Goal: Information Seeking & Learning: Learn about a topic

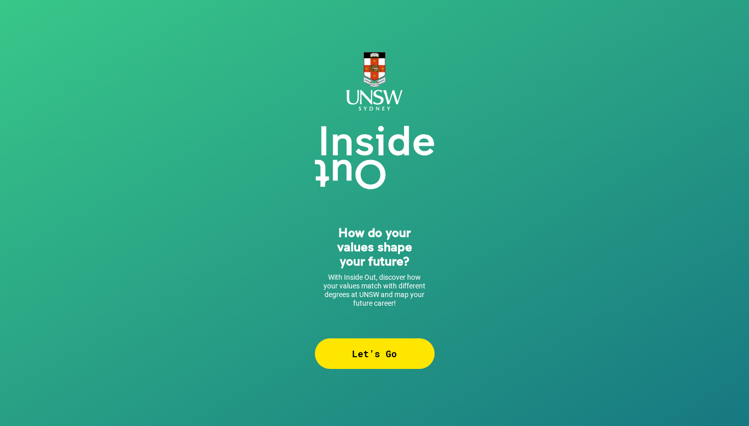
click at [348, 348] on div "Let’s Go" at bounding box center [375, 353] width 120 height 31
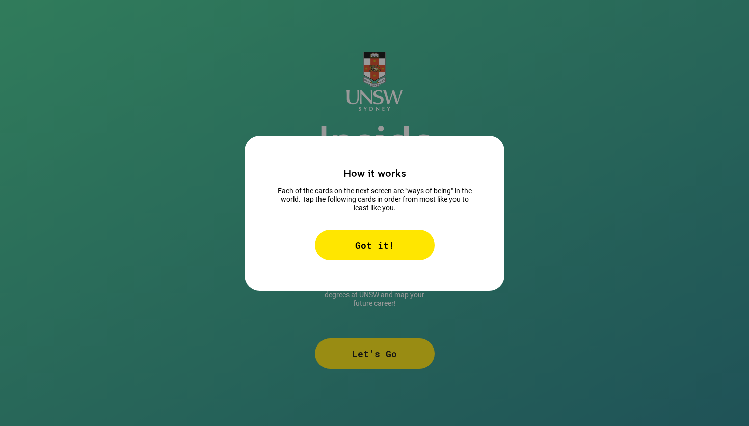
click at [383, 241] on div "Got it!" at bounding box center [375, 245] width 120 height 31
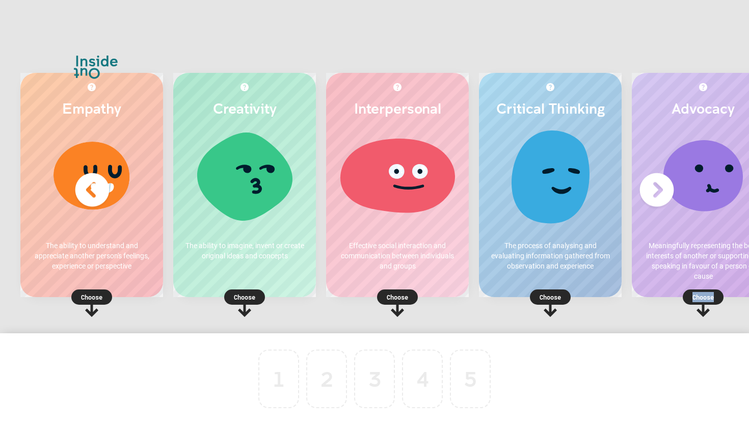
drag, startPoint x: 600, startPoint y: 209, endPoint x: 488, endPoint y: 363, distance: 189.7
click at [293, 328] on div "Empathy The ability to understand and appreciate another person's feelings, exp…" at bounding box center [374, 190] width 749 height 275
click at [550, 303] on icon at bounding box center [550, 309] width 13 height 16
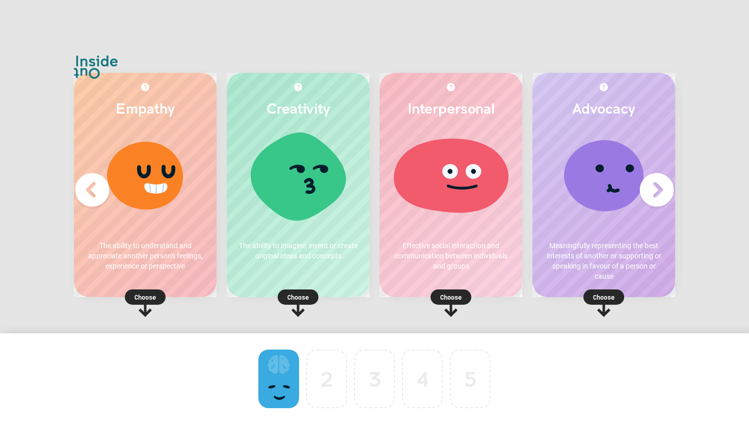
click at [148, 299] on p "Choose" at bounding box center [145, 297] width 143 height 10
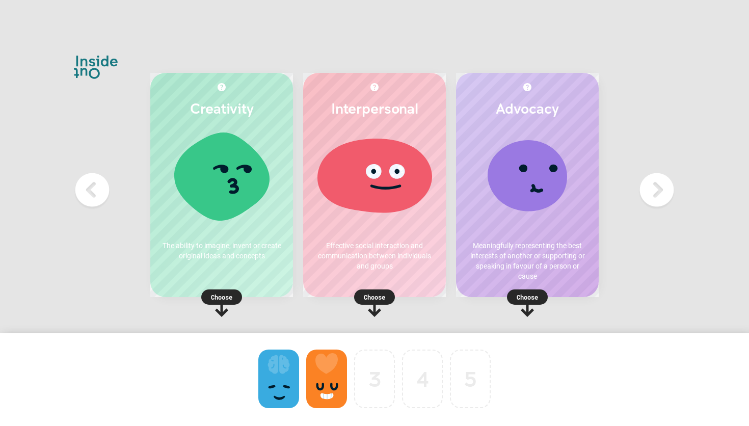
click at [213, 293] on p "Choose" at bounding box center [221, 297] width 143 height 10
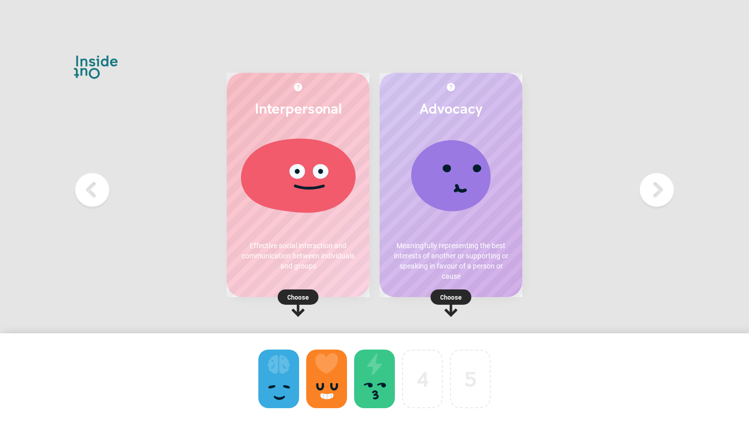
click at [464, 298] on rect at bounding box center [451, 297] width 41 height 15
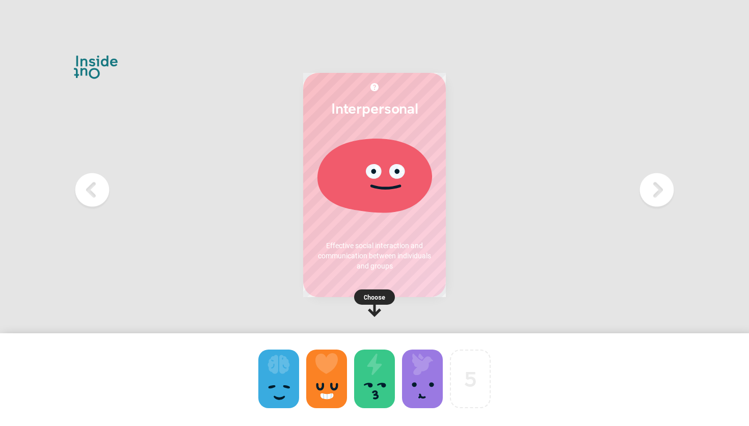
click at [375, 298] on p "Choose" at bounding box center [374, 297] width 143 height 10
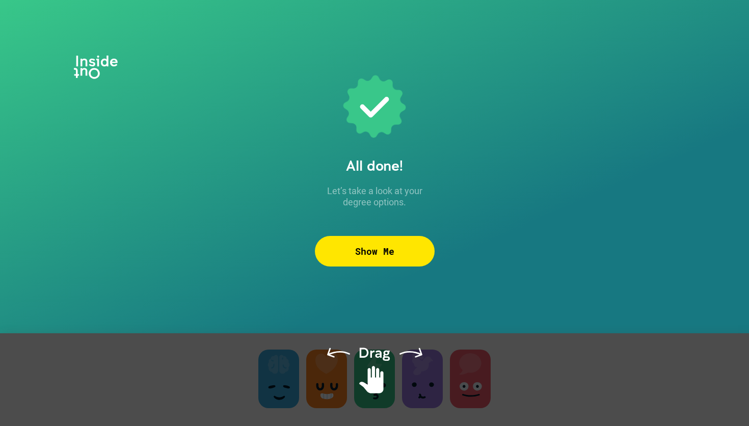
click at [395, 252] on div "Show Me" at bounding box center [375, 251] width 120 height 31
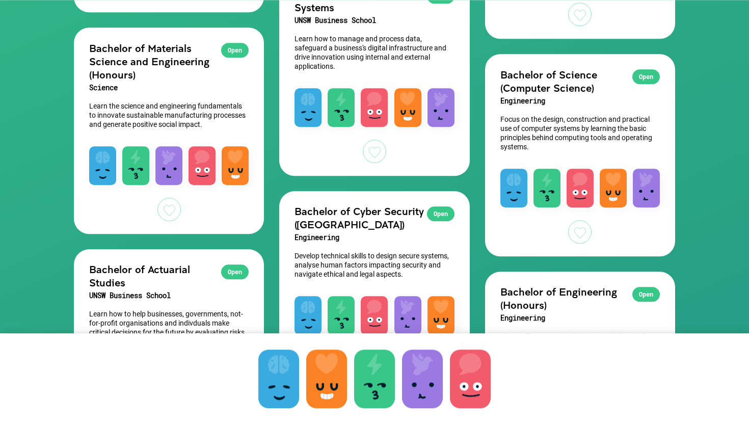
scroll to position [570, 0]
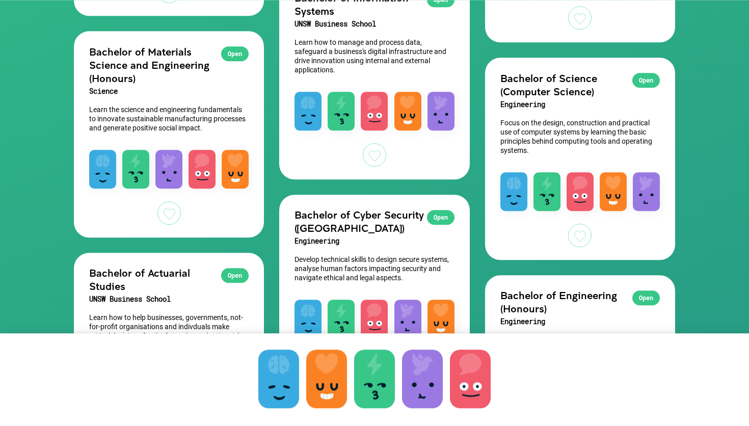
click at [563, 83] on h2 "Bachelor of Science (Computer Science)" at bounding box center [581, 84] width 160 height 27
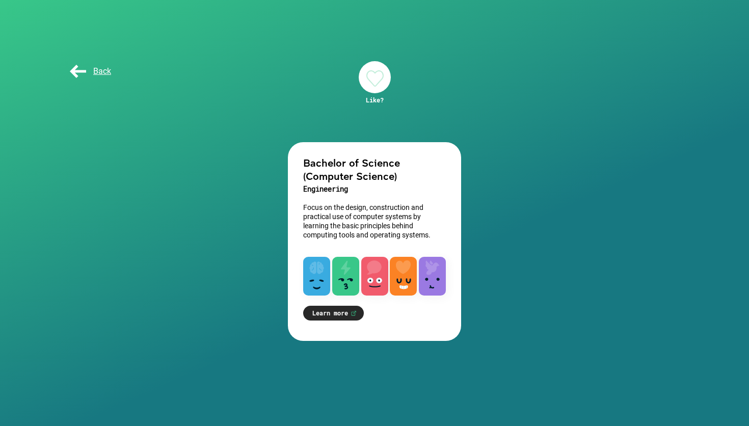
click at [89, 71] on span "Back" at bounding box center [89, 71] width 43 height 10
